Goal: Task Accomplishment & Management: Complete application form

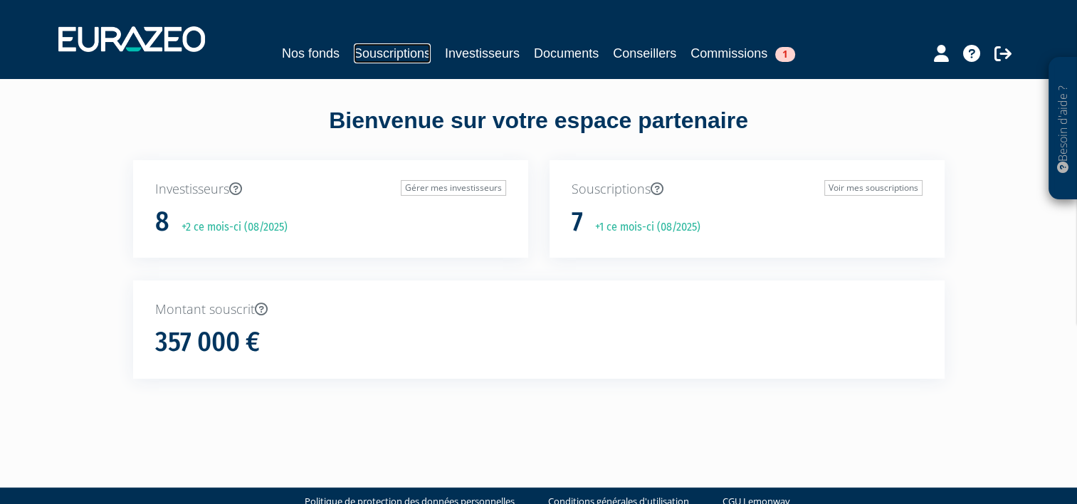
click at [373, 51] on link "Souscriptions" at bounding box center [392, 53] width 77 height 20
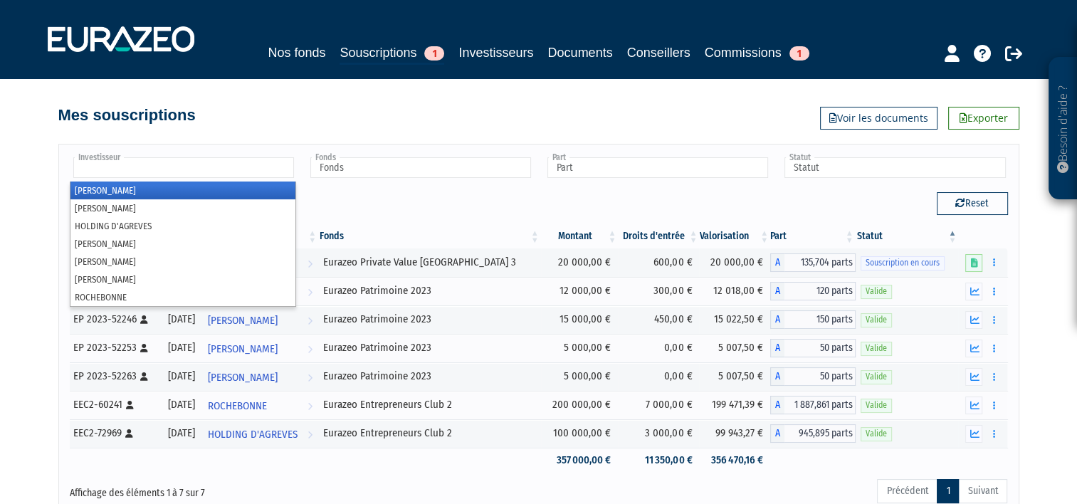
click at [273, 165] on input "text" at bounding box center [183, 167] width 221 height 21
type input "Investisseur"
click at [384, 201] on div "Afficher 10 25 50 100 éléments" at bounding box center [299, 206] width 458 height 28
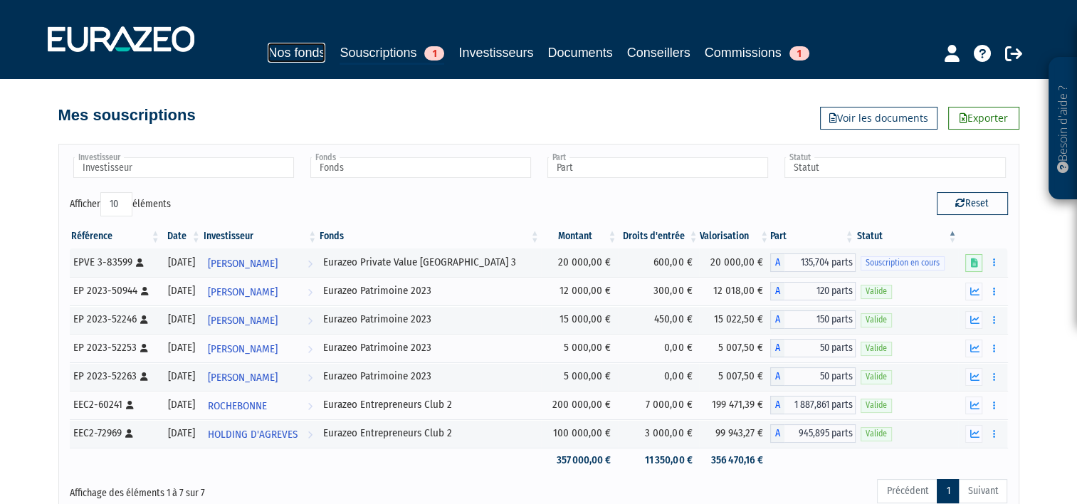
click at [286, 50] on link "Nos fonds" at bounding box center [297, 53] width 58 height 20
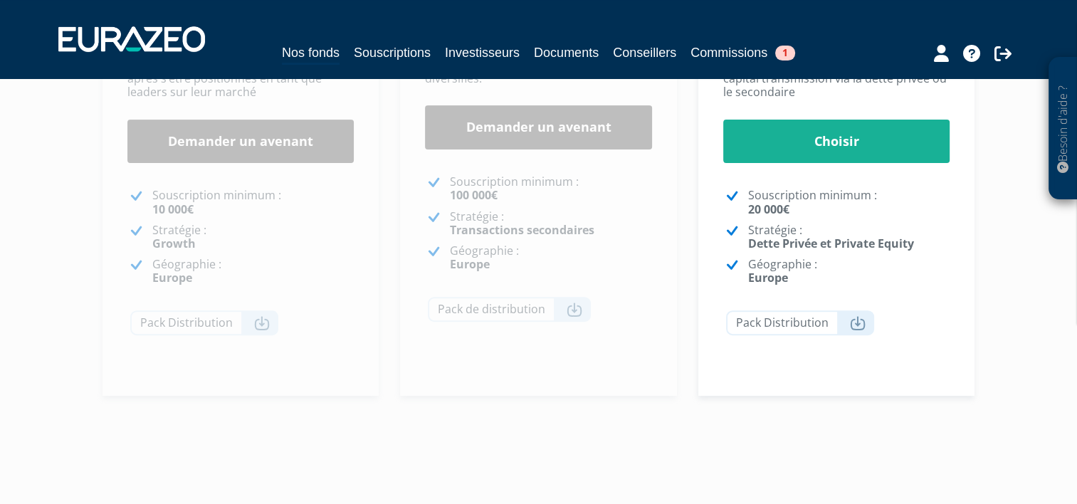
scroll to position [256, 0]
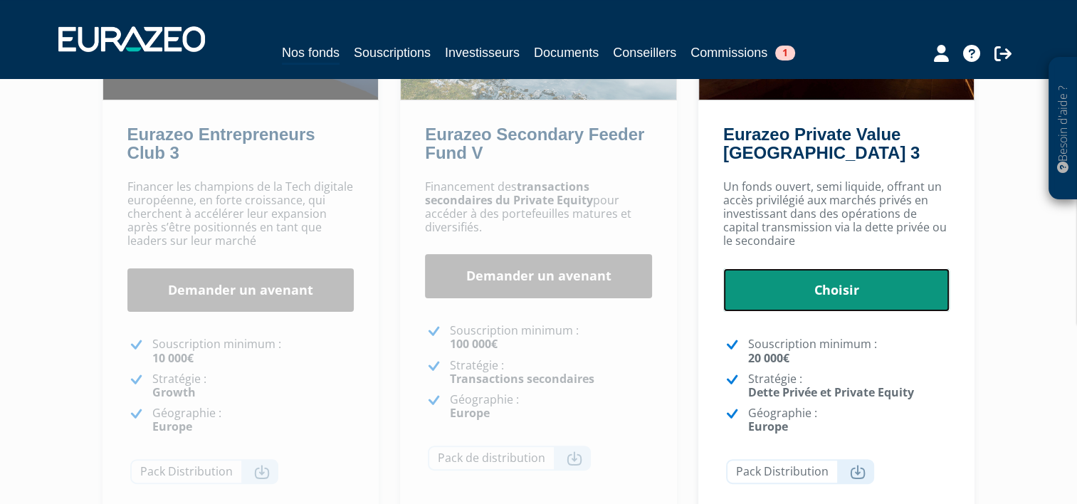
click at [877, 305] on link "Choisir" at bounding box center [836, 290] width 227 height 44
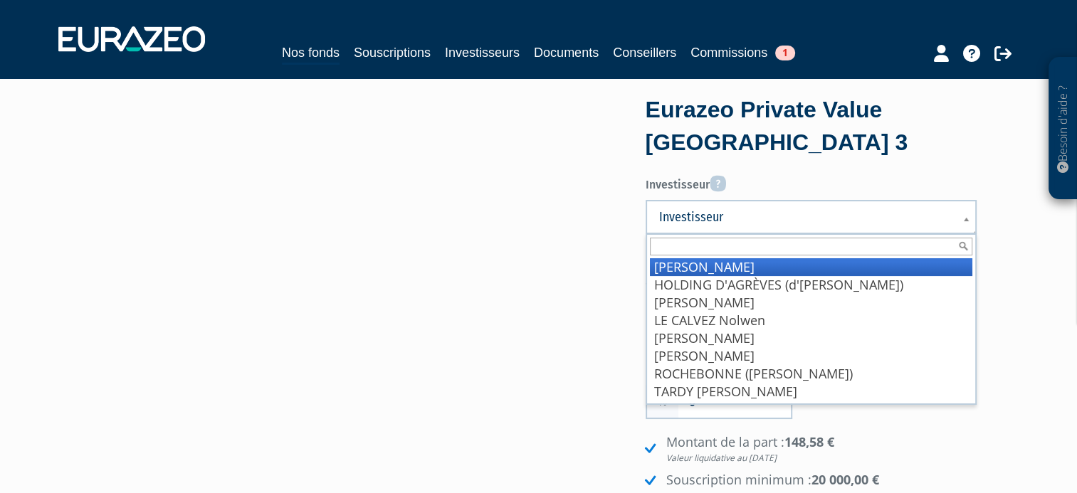
click at [793, 219] on span "Investisseur" at bounding box center [801, 216] width 285 height 17
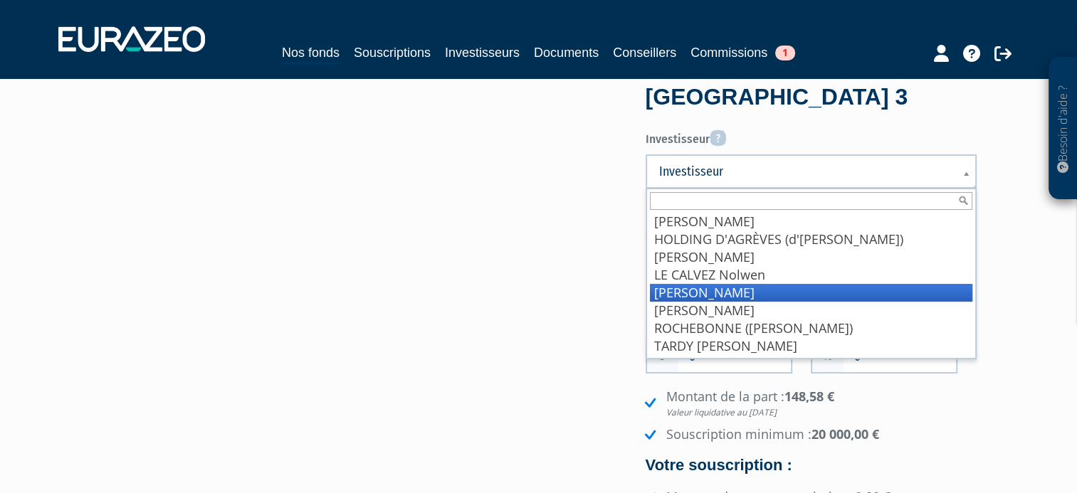
scroll to position [71, 0]
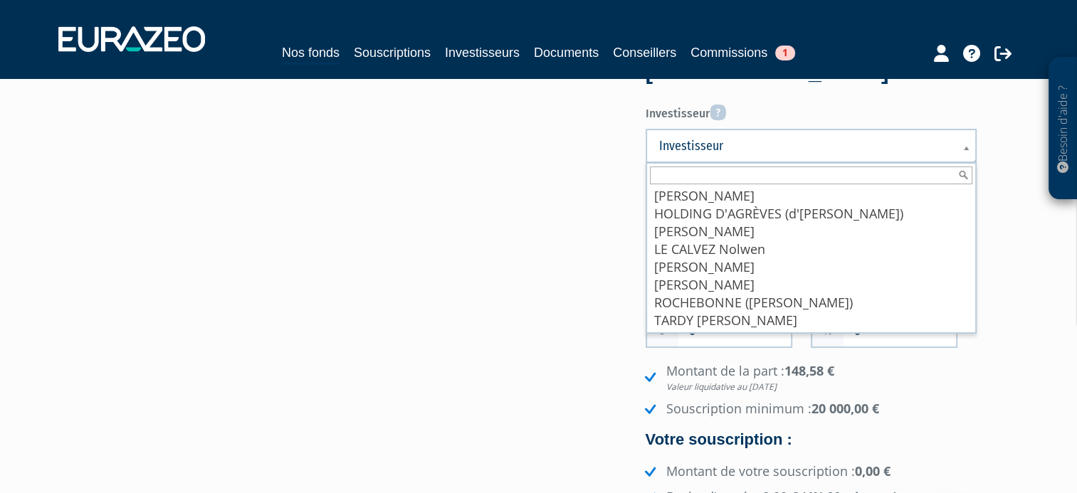
click at [538, 376] on div "Eurazeo Private Value Europe 3 Investisseur Pour renseigner un investisseur, vo…" at bounding box center [538, 312] width 897 height 569
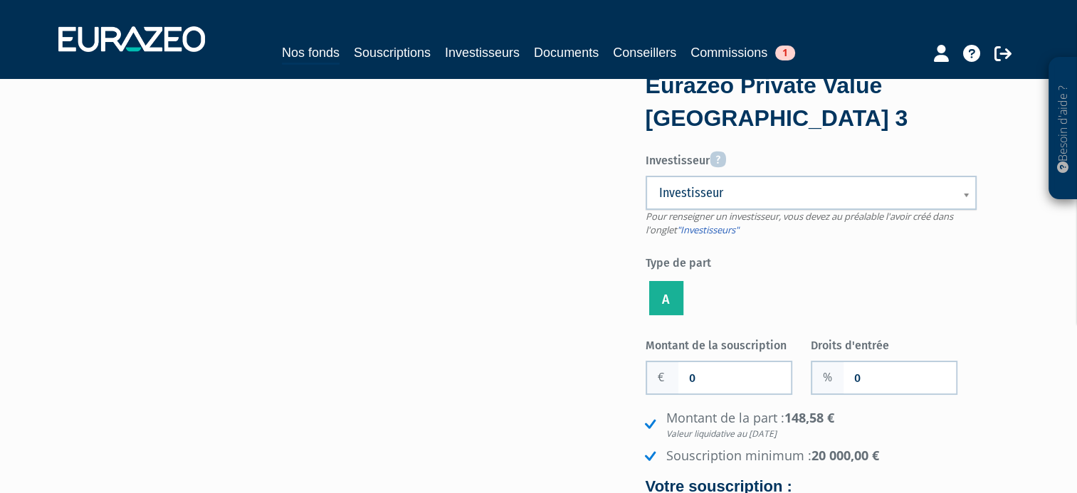
scroll to position [0, 0]
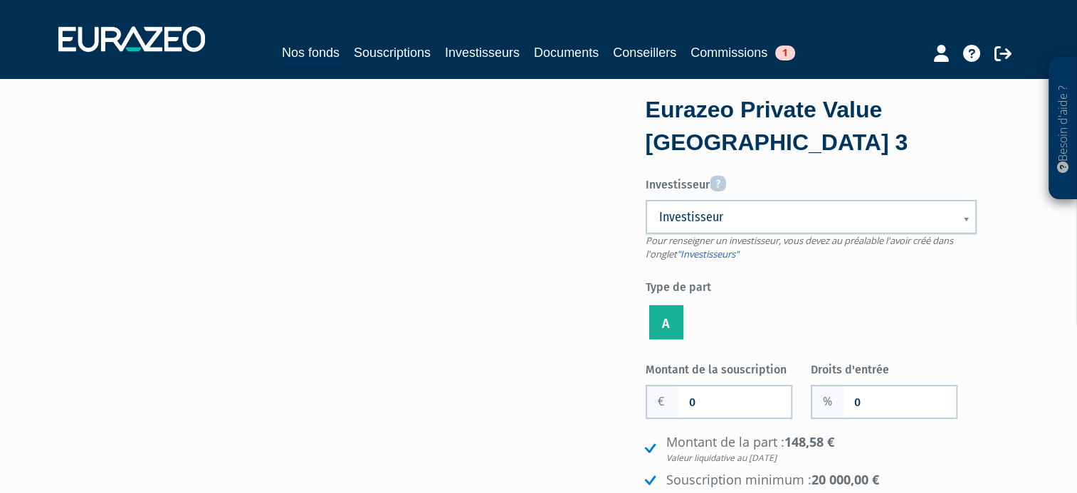
click at [717, 245] on span "Pour renseigner un investisseur, vous devez au préalable l'avoir créé dans l'on…" at bounding box center [798, 247] width 307 height 26
click at [724, 256] on link ""Investisseurs"" at bounding box center [708, 254] width 62 height 13
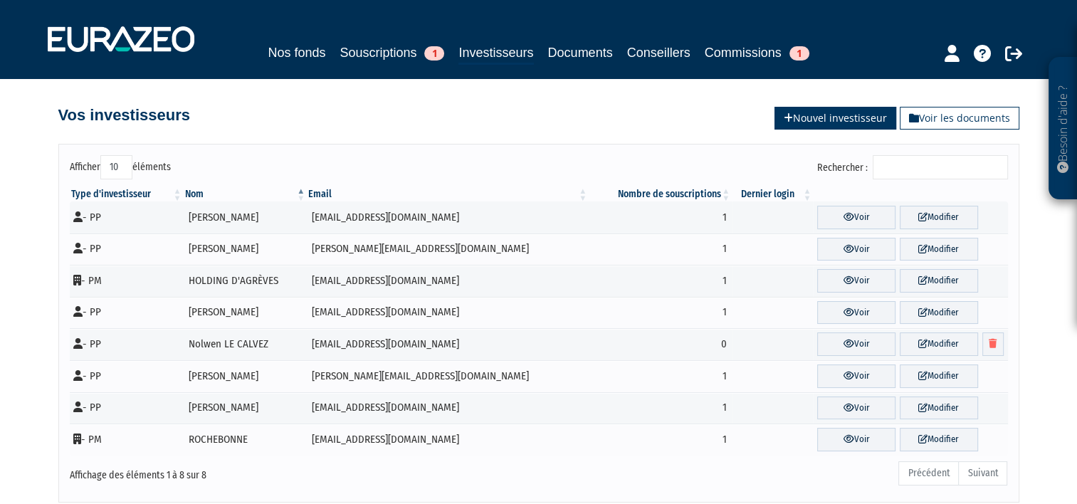
click at [862, 120] on link "Nouvel investisseur" at bounding box center [835, 118] width 122 height 23
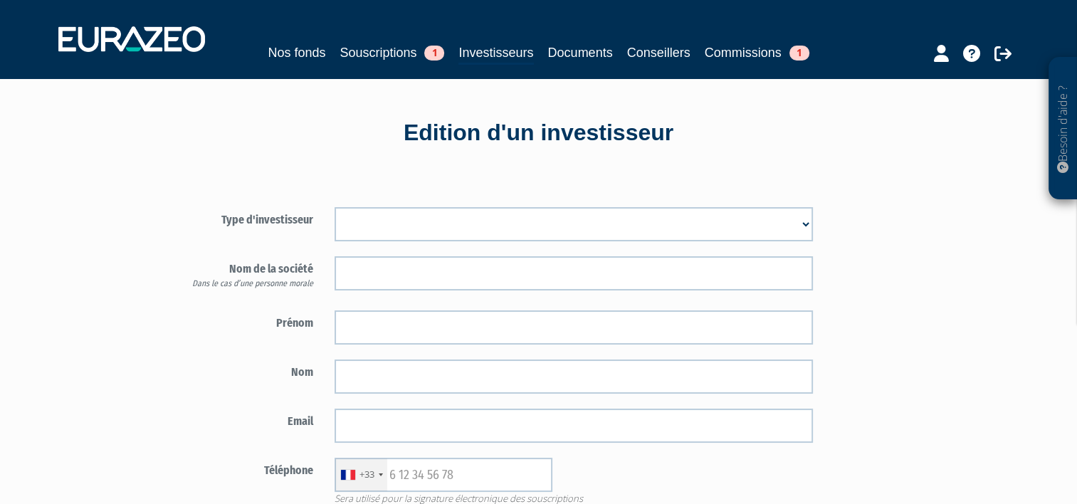
click at [497, 223] on select "Mr [PERSON_NAME] Société" at bounding box center [573, 224] width 478 height 34
select select "1"
click at [334, 207] on select "Mr [PERSON_NAME] Société" at bounding box center [573, 224] width 478 height 34
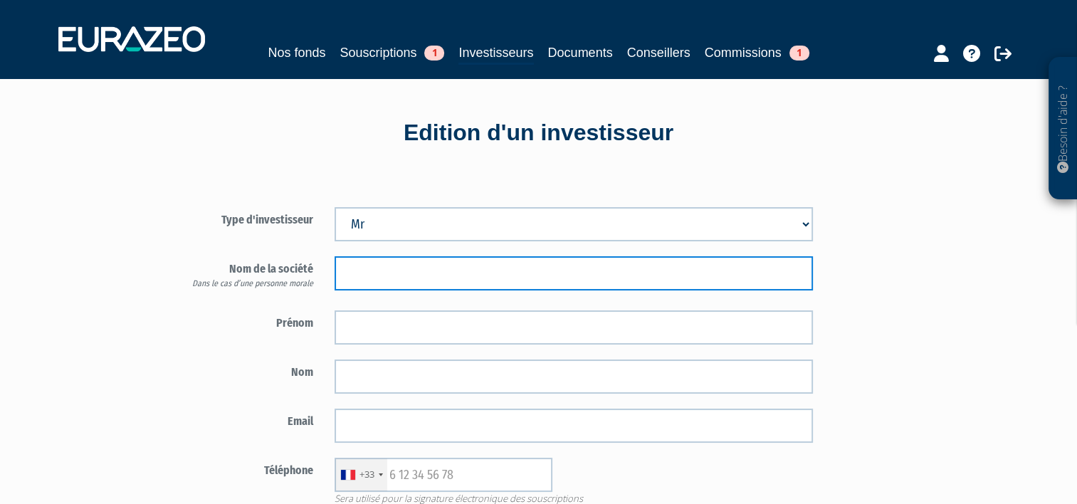
click at [452, 274] on input "text" at bounding box center [573, 273] width 478 height 34
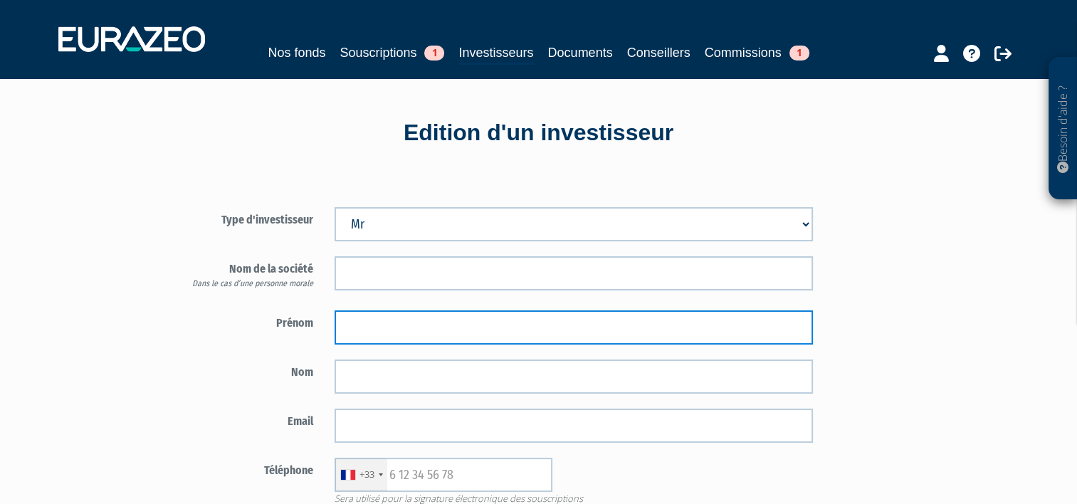
click at [441, 325] on input "text" at bounding box center [573, 327] width 478 height 34
type input "Christian"
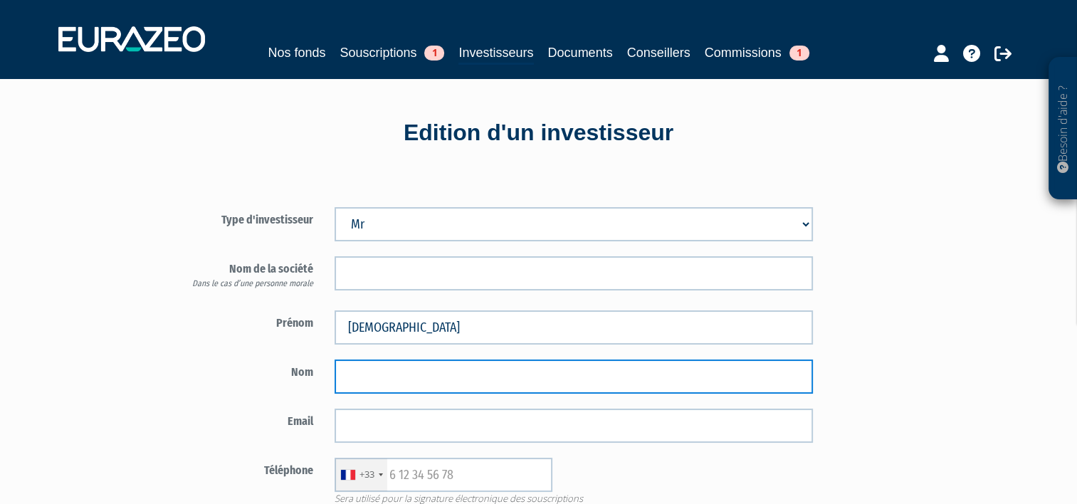
click at [468, 379] on input "text" at bounding box center [573, 376] width 478 height 34
type input "DELAVAUX"
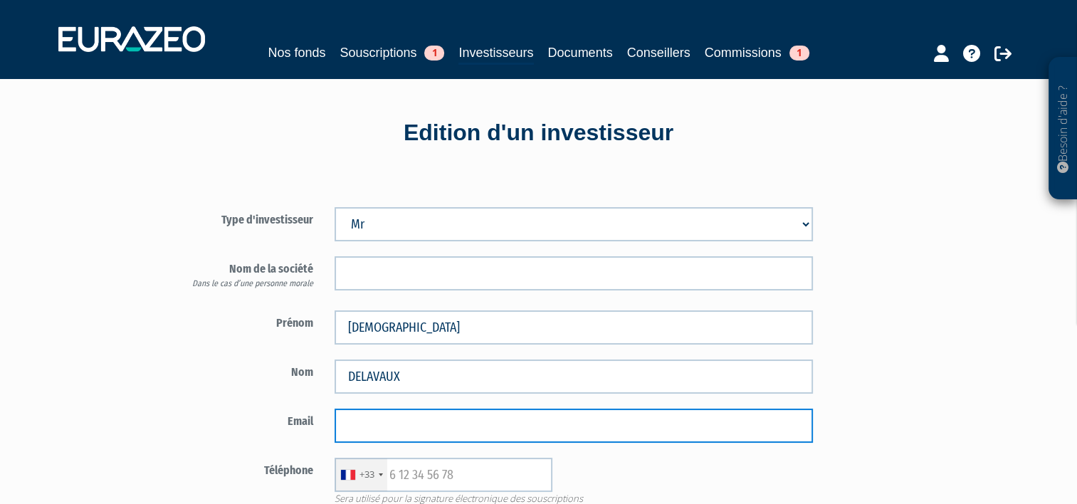
click at [439, 438] on input "email" at bounding box center [573, 425] width 478 height 34
paste input "christian.delavaux@wanadoo.fr"
type input "christian.delavaux@wanadoo.fr"
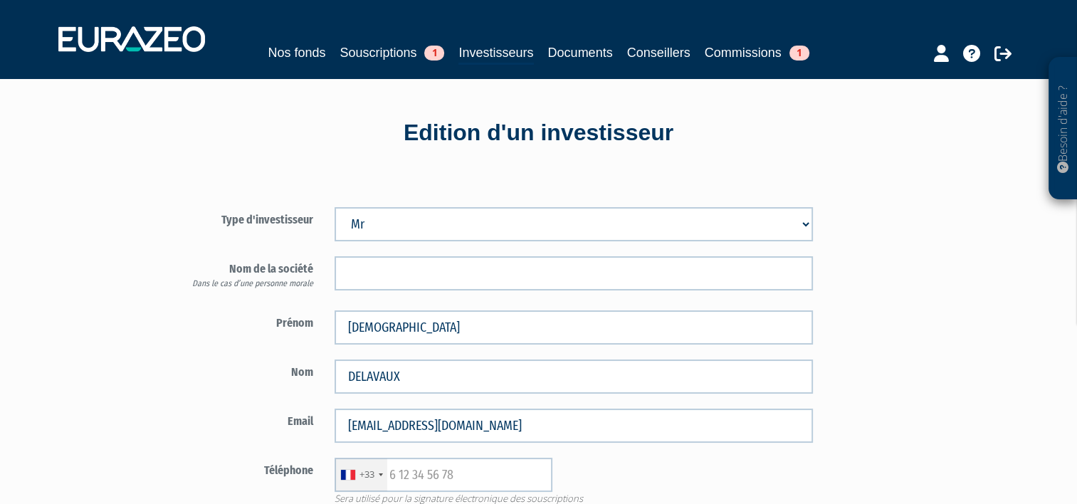
click at [973, 374] on div "Type d'investisseur Mr Mme Société Prénom Christian" at bounding box center [574, 430] width 833 height 518
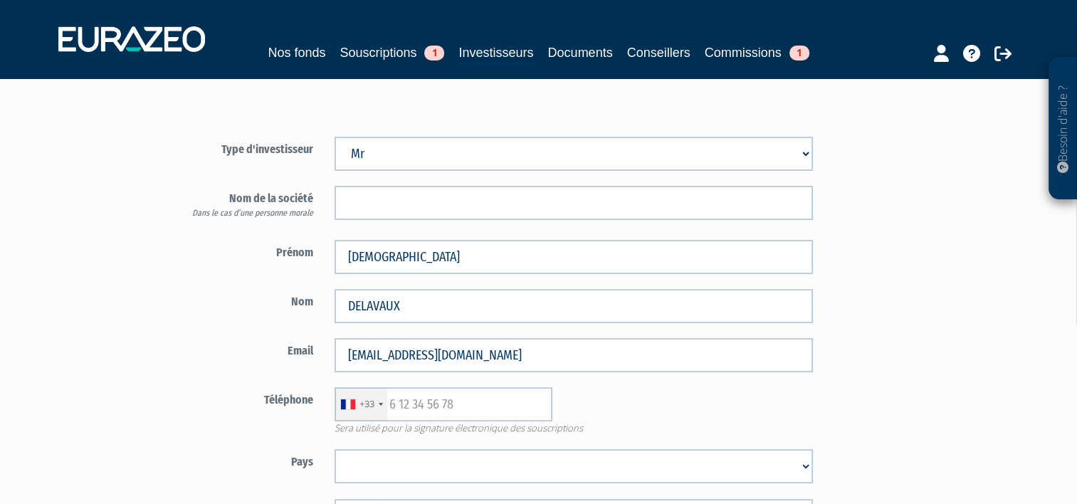
scroll to position [71, 0]
click at [412, 399] on input "text" at bounding box center [443, 403] width 218 height 34
type input "630929989"
click at [221, 443] on form "Type d'investisseur Mr Mme Société" at bounding box center [491, 366] width 666 height 460
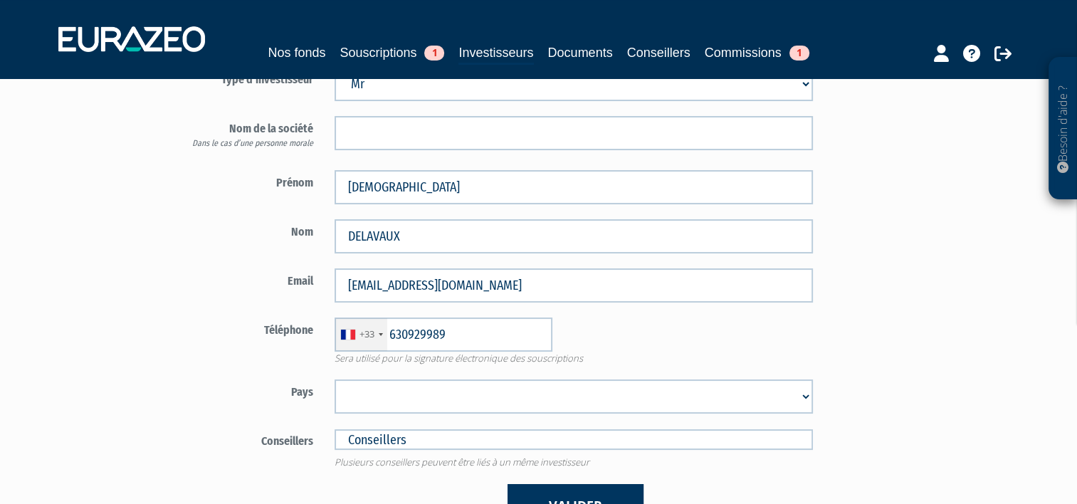
scroll to position [142, 0]
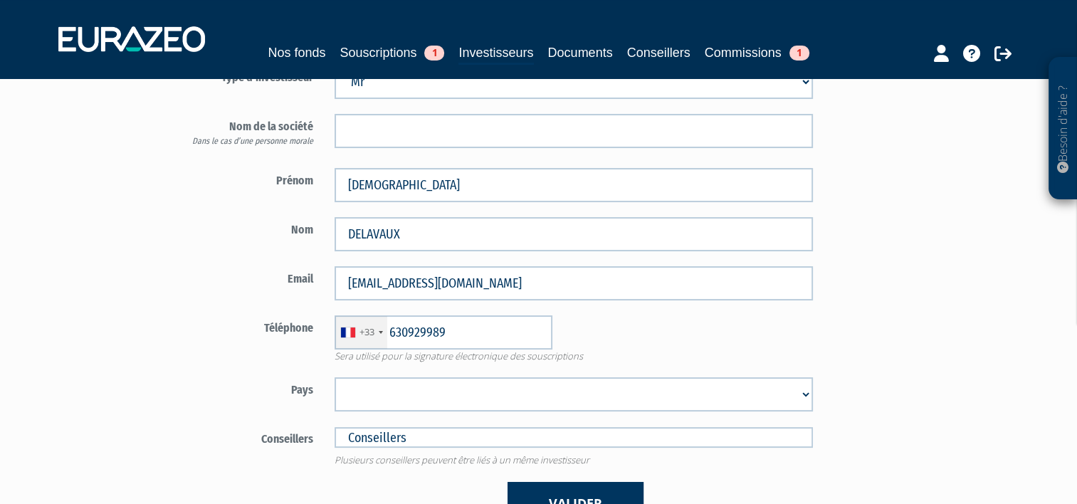
click at [414, 394] on select "Afghanistan Afrique du Sud Albanie Algérie Allemagne Andorre Angola Anguilla An…" at bounding box center [573, 394] width 478 height 34
click at [334, 377] on select "Afghanistan Afrique du Sud Albanie Algérie Allemagne Andorre Angola Anguilla An…" at bounding box center [573, 394] width 478 height 34
click at [394, 398] on select "Afghanistan Afrique du Sud Albanie Algérie Allemagne Andorre Angola Anguilla An…" at bounding box center [573, 394] width 478 height 34
select select "75"
click at [382, 390] on select "Afghanistan Afrique du Sud Albanie Algérie Allemagne Andorre Angola Anguilla An…" at bounding box center [573, 394] width 478 height 34
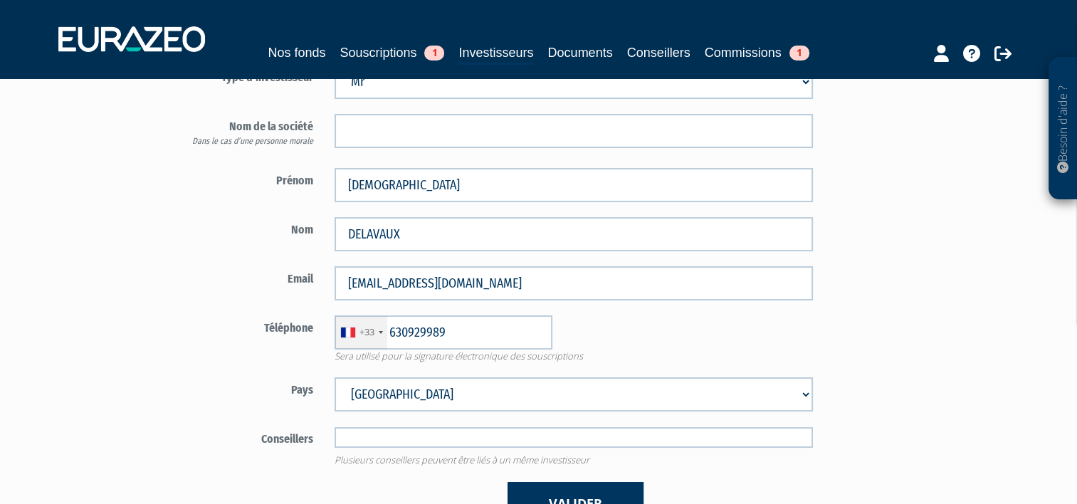
click at [379, 434] on input "text" at bounding box center [573, 437] width 478 height 21
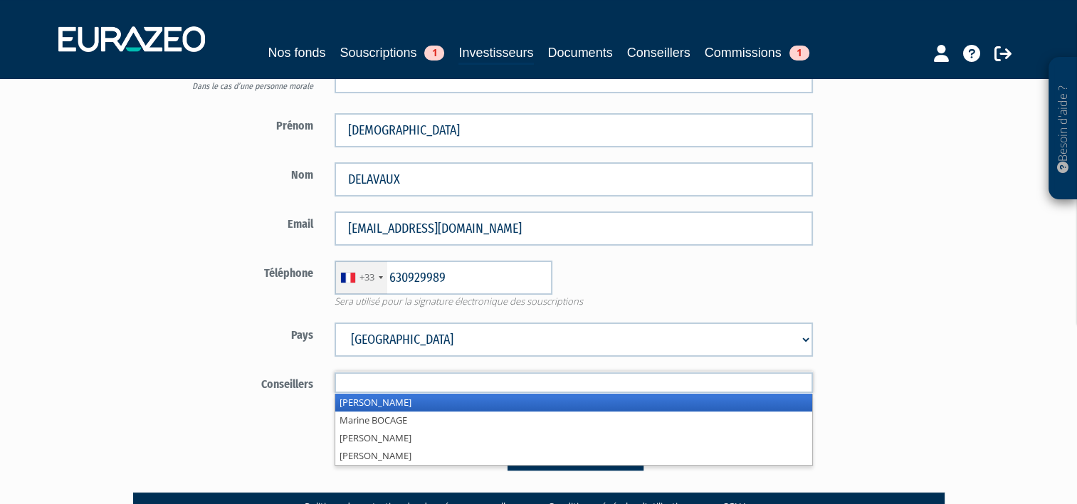
scroll to position [285, 0]
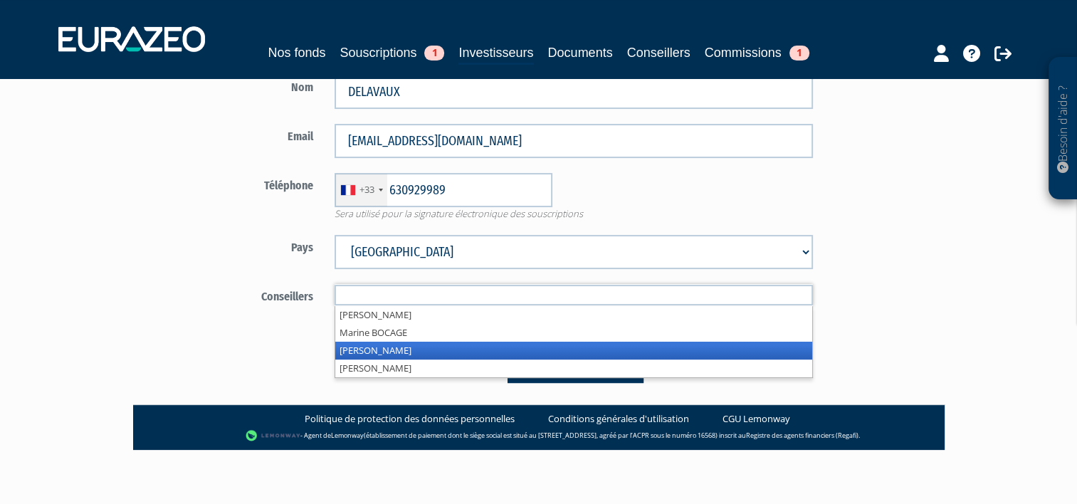
click at [384, 356] on li "Antoine DELAVAUX" at bounding box center [573, 351] width 477 height 18
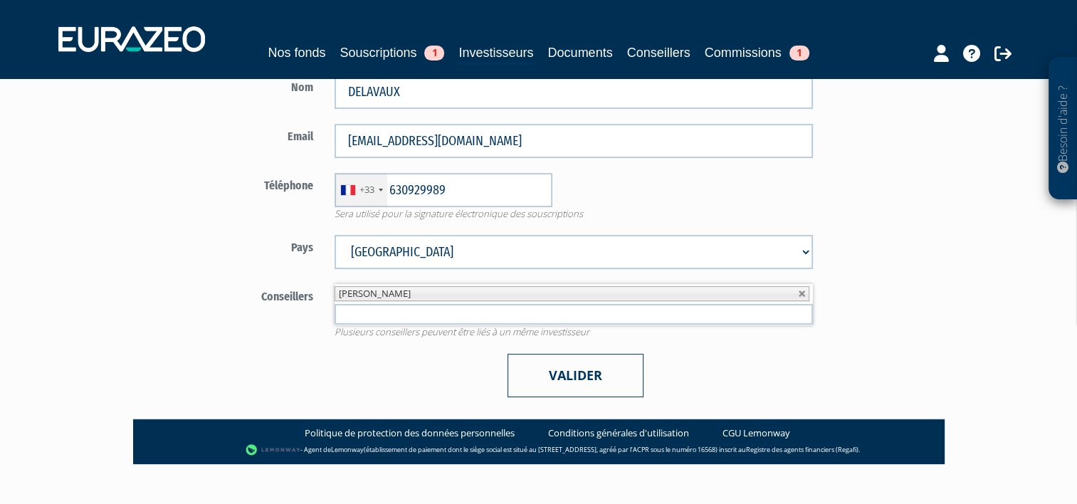
click at [534, 371] on button "Valider" at bounding box center [575, 375] width 136 height 43
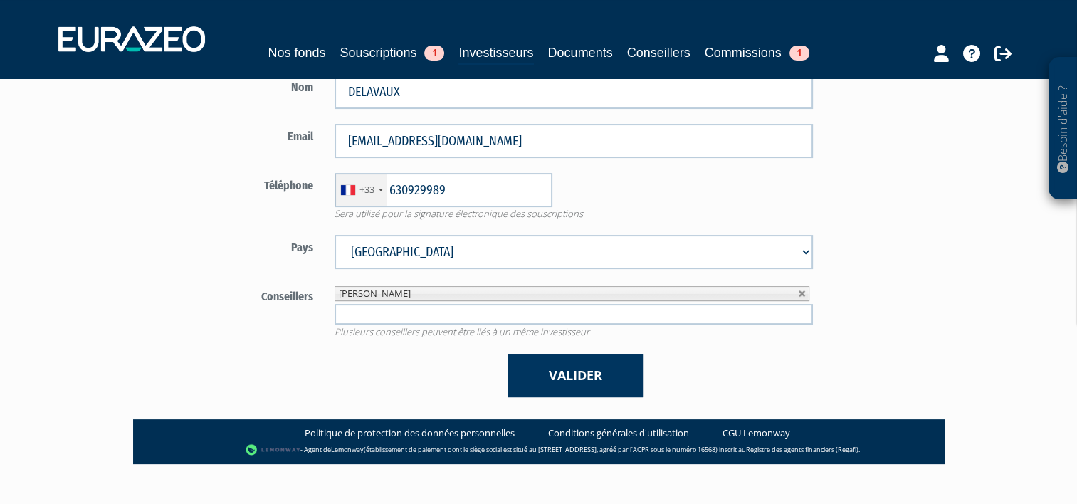
scroll to position [234, 0]
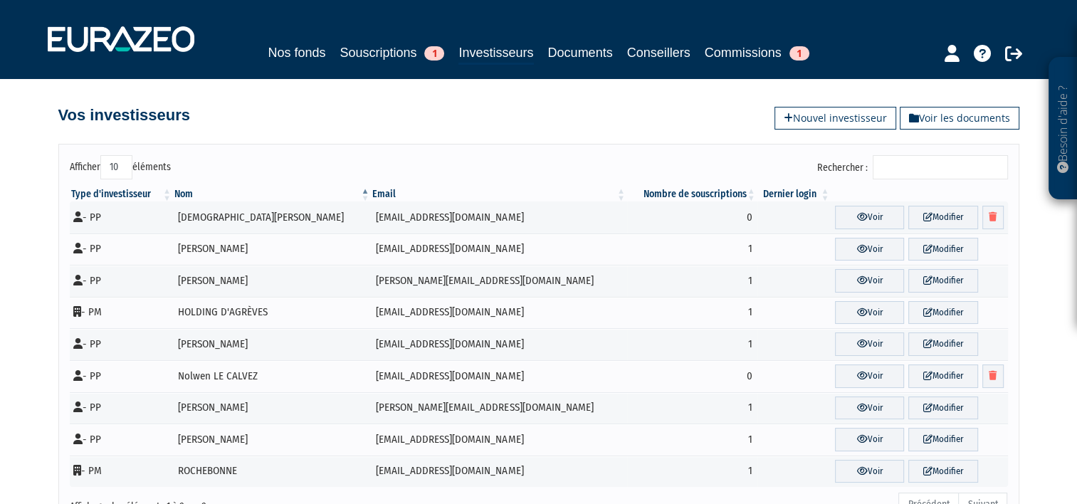
click at [373, 63] on div "Nos fonds Souscriptions 1 Investisseurs Documents Conseillers Commissions 1" at bounding box center [538, 54] width 668 height 22
click at [381, 57] on link "Souscriptions 1" at bounding box center [391, 53] width 105 height 20
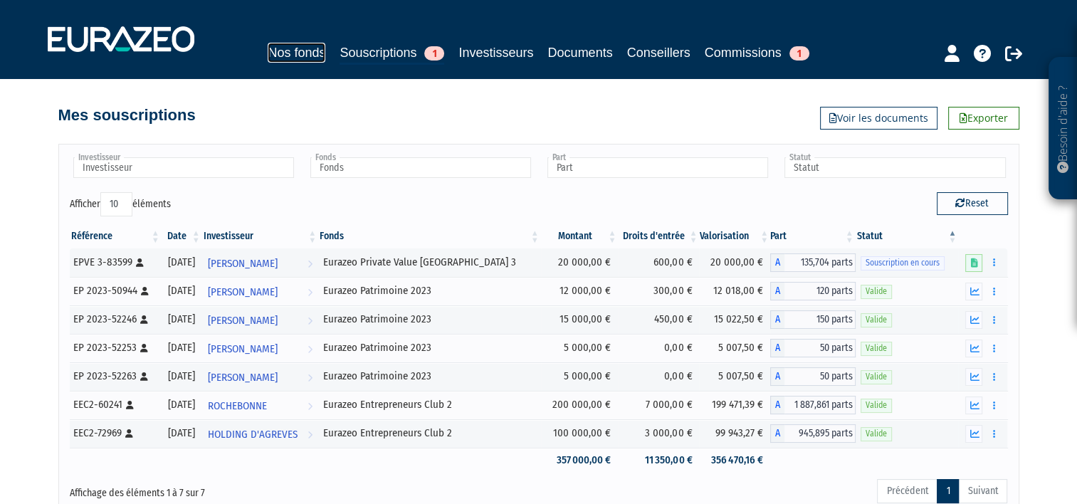
click at [283, 59] on link "Nos fonds" at bounding box center [297, 53] width 58 height 20
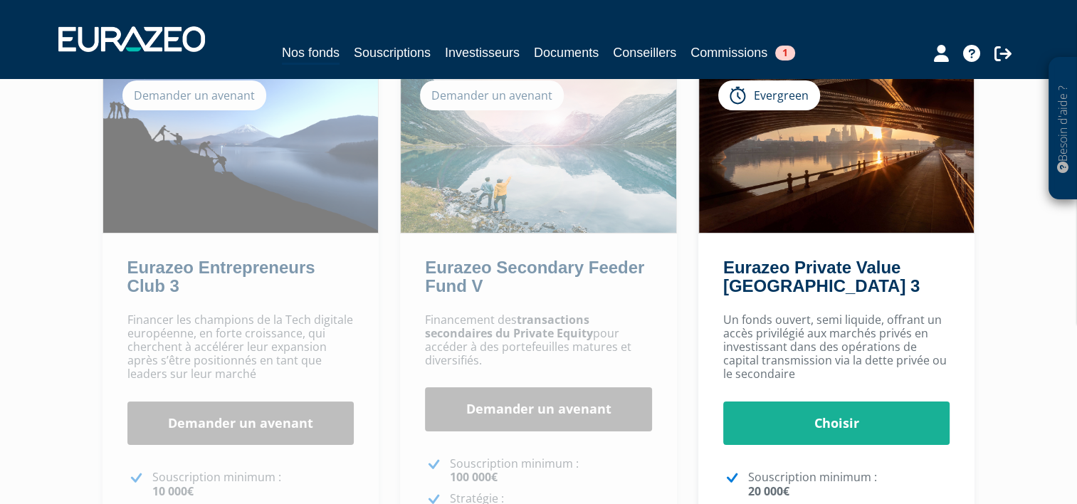
scroll to position [142, 0]
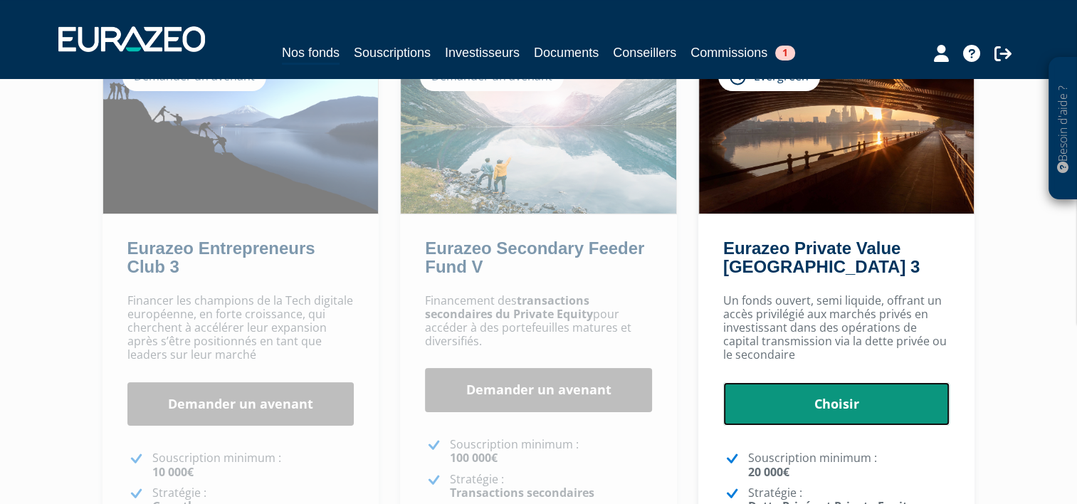
click at [912, 419] on link "Choisir" at bounding box center [836, 404] width 227 height 44
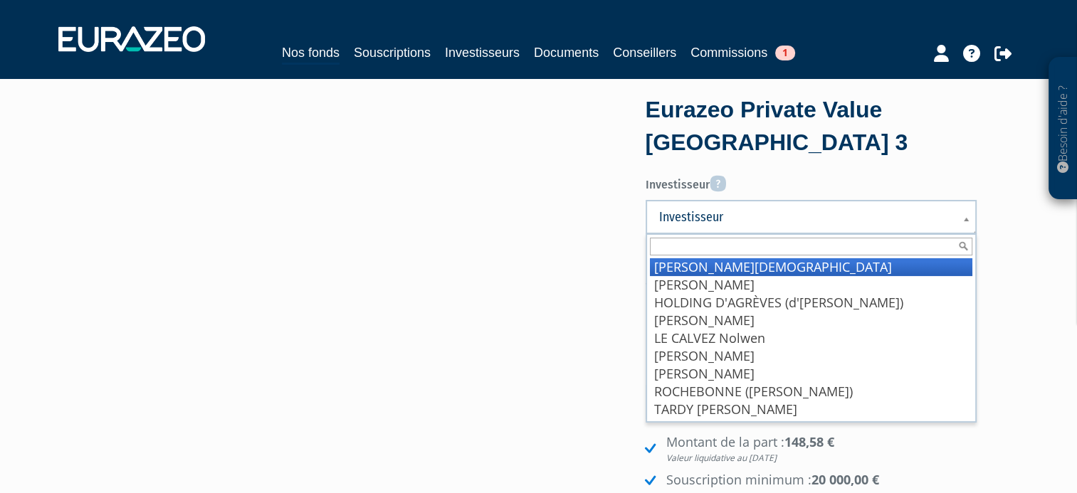
click at [723, 221] on span "Investisseur" at bounding box center [801, 216] width 285 height 17
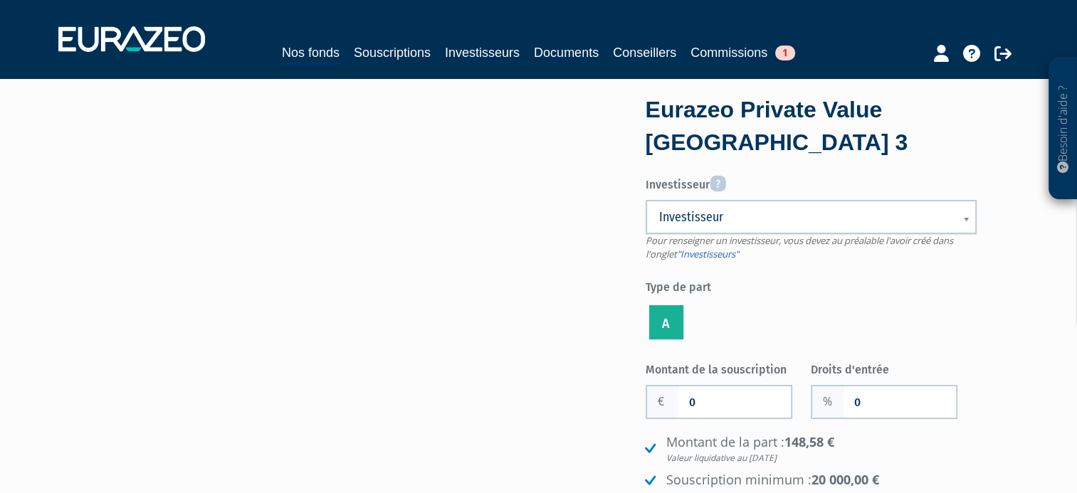
click at [733, 221] on span "Investisseur" at bounding box center [801, 216] width 285 height 17
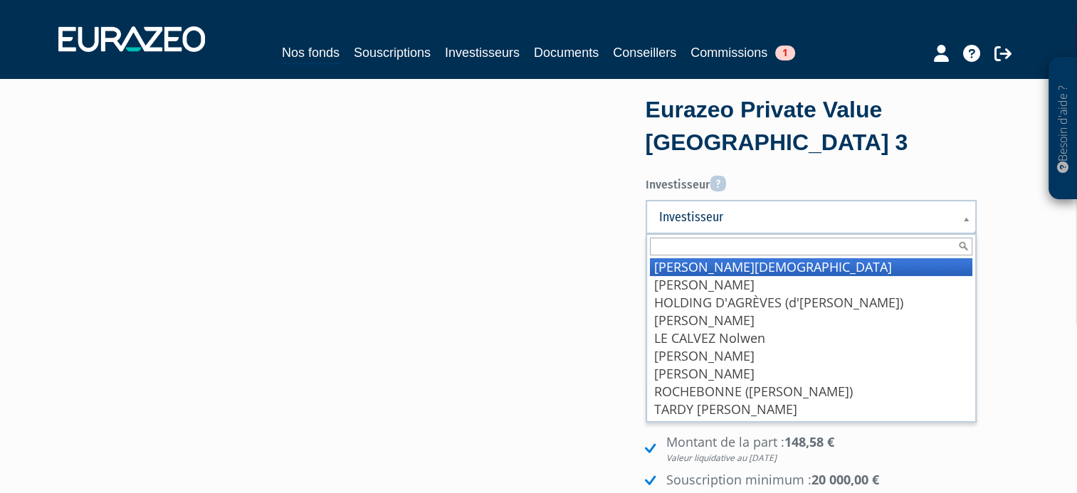
click at [734, 264] on li "[PERSON_NAME][DEMOGRAPHIC_DATA]" at bounding box center [811, 267] width 322 height 18
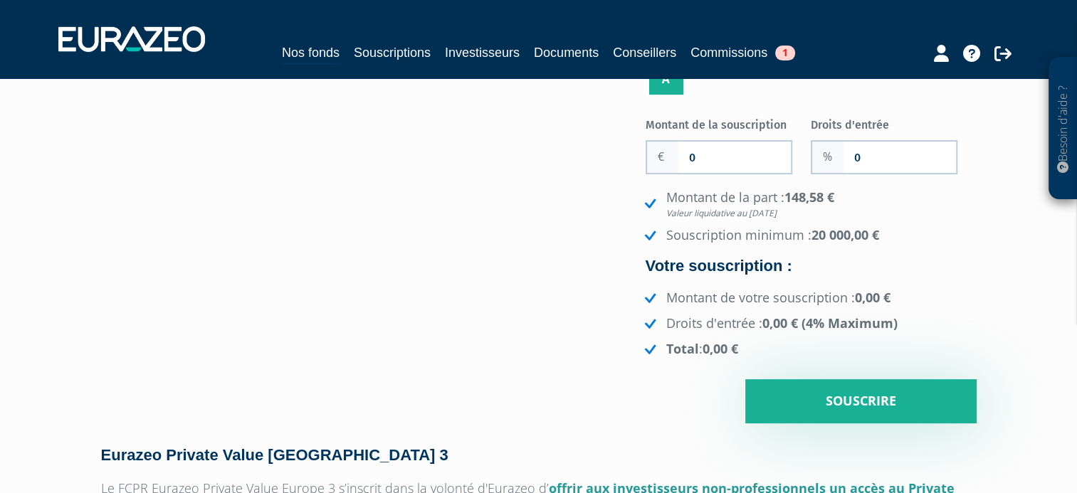
scroll to position [213, 0]
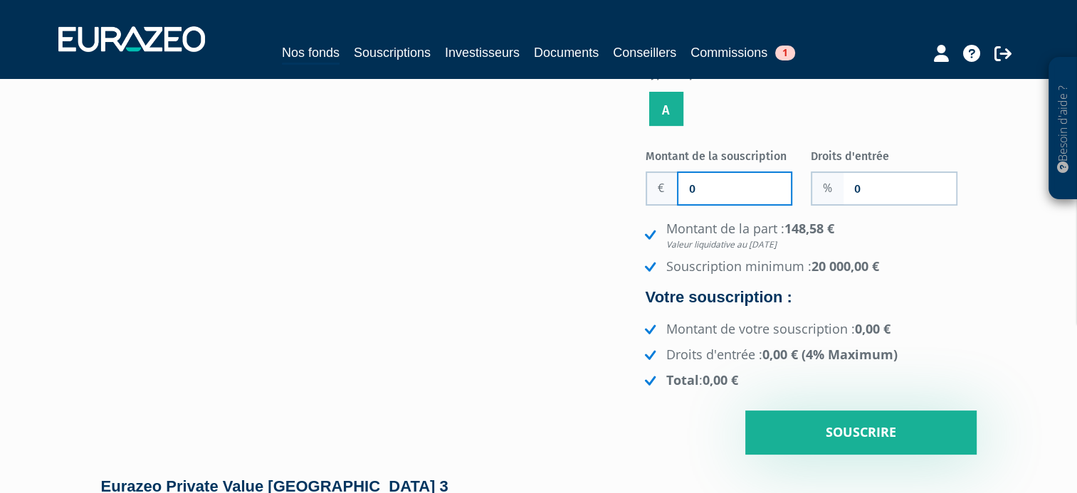
drag, startPoint x: 722, startPoint y: 196, endPoint x: 648, endPoint y: 196, distance: 73.3
click at [648, 196] on div "0" at bounding box center [718, 188] width 147 height 34
type input "20 000"
click at [933, 304] on h4 "Votre souscription :" at bounding box center [810, 297] width 331 height 17
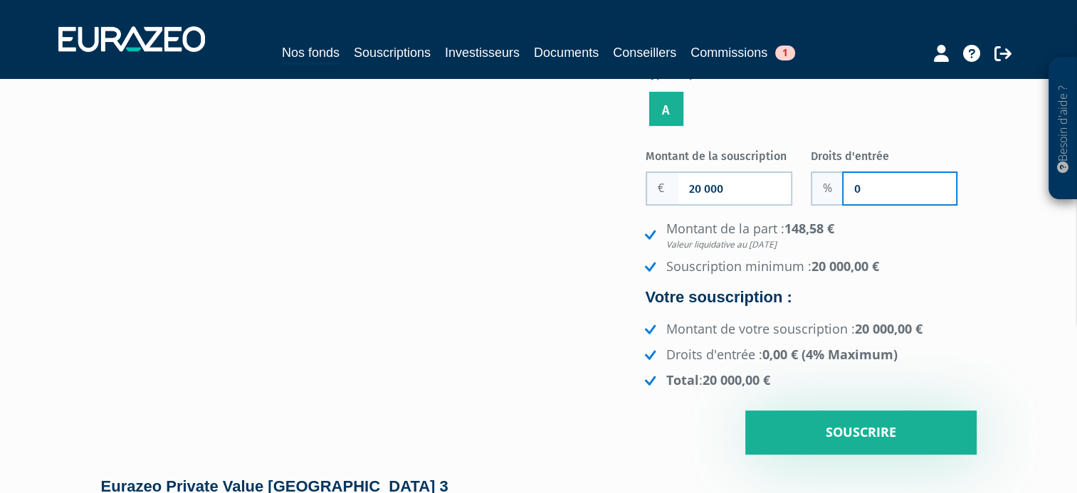
click at [885, 194] on input "0" at bounding box center [899, 188] width 112 height 31
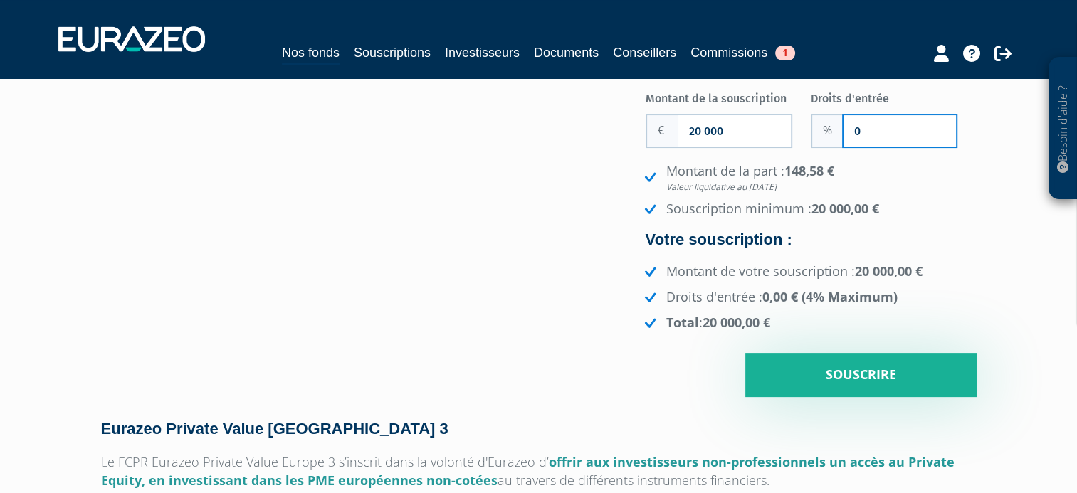
scroll to position [71, 0]
